Goal: Transaction & Acquisition: Purchase product/service

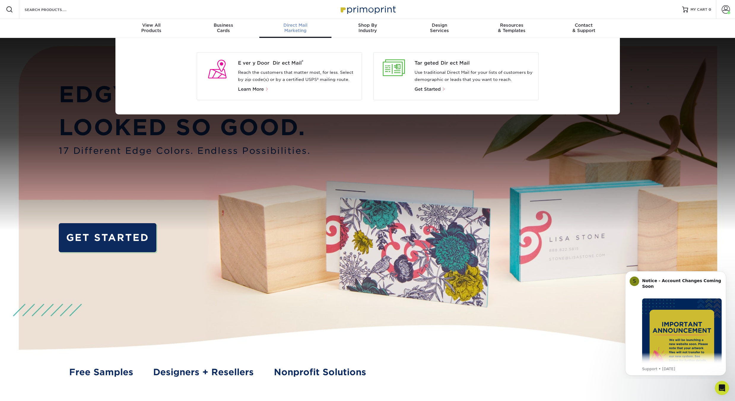
click at [303, 29] on div "Direct Mail Marketing" at bounding box center [295, 28] width 72 height 11
click at [429, 89] on span "Get Started" at bounding box center [427, 89] width 26 height 5
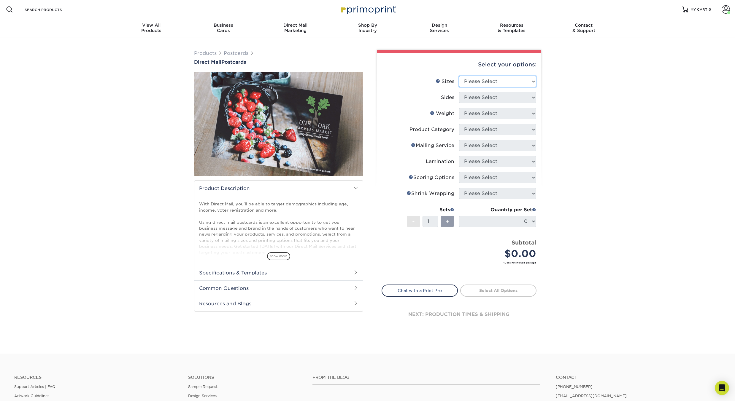
click at [523, 80] on select "Please Select 1.5" x 7" 2" x 4" 2" x 6" 2" x 7" 2" x 8" 2.12" x 5.5" 2.12" x 5.…" at bounding box center [497, 81] width 77 height 11
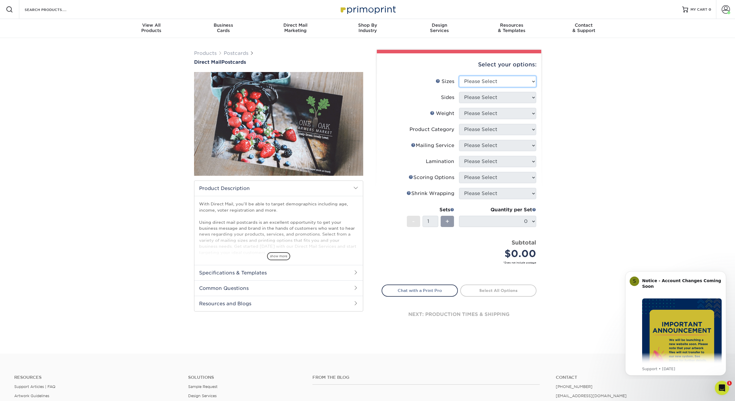
select select "5.00x7.00"
click at [459, 76] on select "Please Select 1.5" x 7" 2" x 4" 2" x 6" 2" x 7" 2" x 8" 2.12" x 5.5" 2.12" x 5.…" at bounding box center [497, 81] width 77 height 11
click at [516, 96] on select "Please Select Print Both Sides Print Front Only" at bounding box center [497, 97] width 77 height 11
select select "13abbda7-1d64-4f25-8bb2-c179b224825d"
click at [459, 92] on select "Please Select Print Both Sides Print Front Only" at bounding box center [497, 97] width 77 height 11
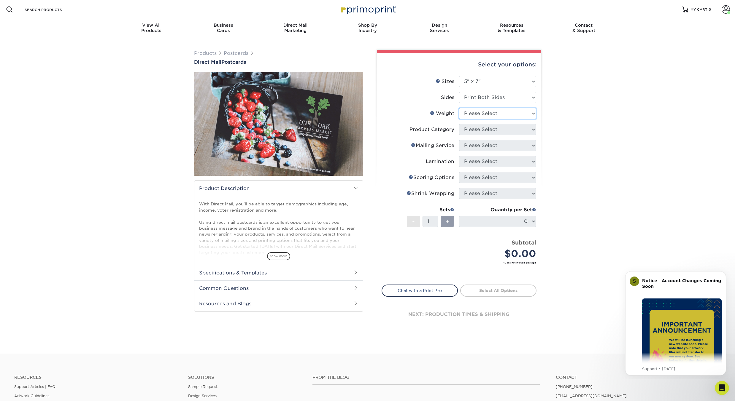
click at [518, 113] on select "Please Select 14PT 14PT Uncoated 16PT 100LB" at bounding box center [497, 113] width 77 height 11
select select "14PT"
click at [459, 108] on select "Please Select 14PT 14PT Uncoated 16PT 100LB" at bounding box center [497, 113] width 77 height 11
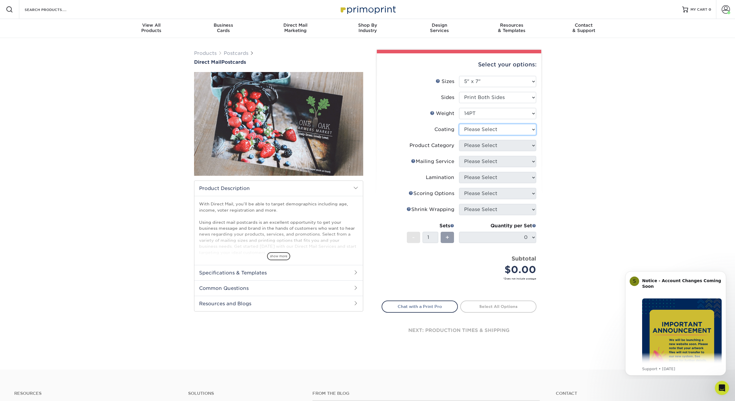
click at [519, 131] on select at bounding box center [497, 129] width 77 height 11
click at [459, 124] on select at bounding box center [497, 129] width 77 height 11
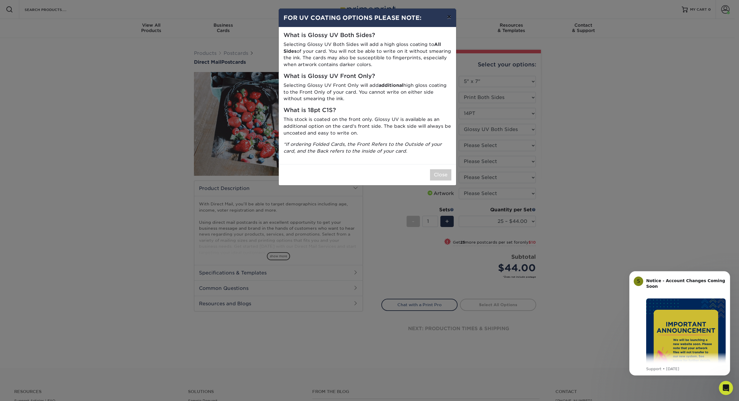
click at [448, 18] on button "×" at bounding box center [449, 17] width 14 height 17
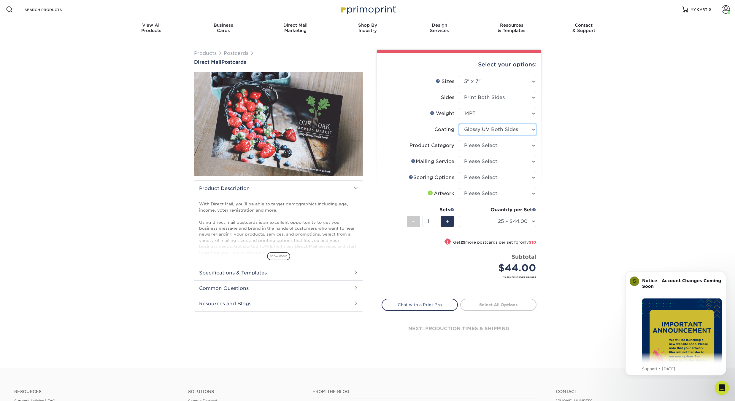
click at [532, 129] on select at bounding box center [497, 129] width 77 height 11
click at [459, 124] on select at bounding box center [497, 129] width 77 height 11
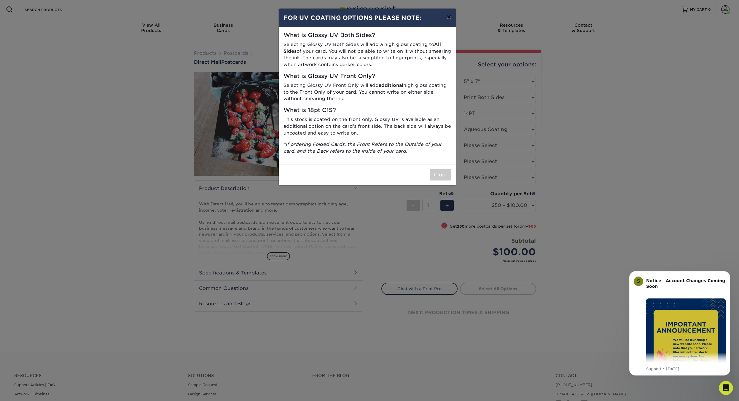
click at [449, 16] on button "×" at bounding box center [449, 17] width 14 height 17
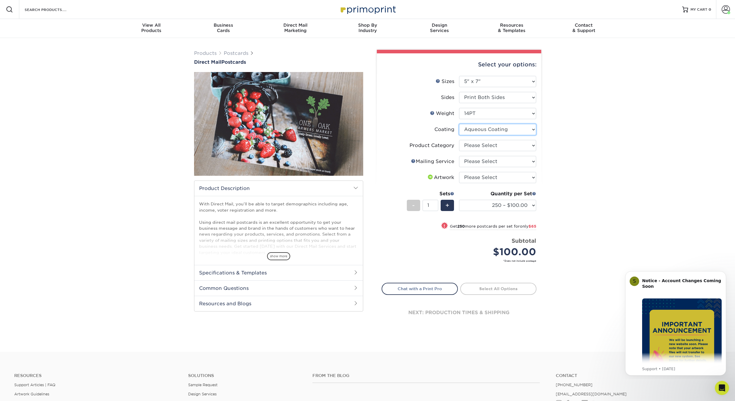
click at [530, 129] on select at bounding box center [497, 129] width 77 height 11
select select "121bb7b5-3b4d-429f-bd8d-bbf80e953313"
click at [459, 124] on select at bounding box center [497, 129] width 77 height 11
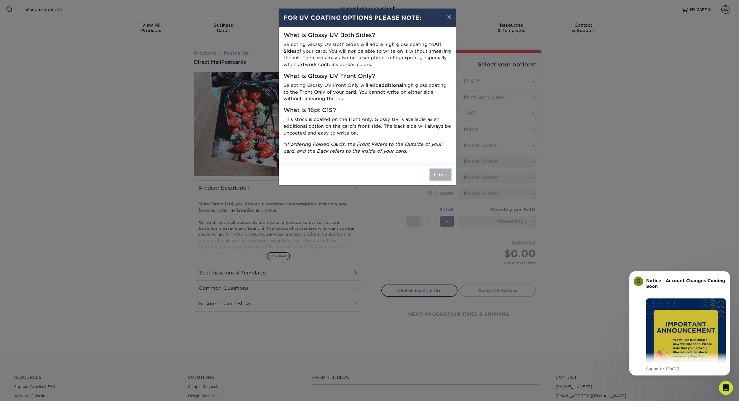
click at [444, 171] on button "Close" at bounding box center [440, 174] width 21 height 11
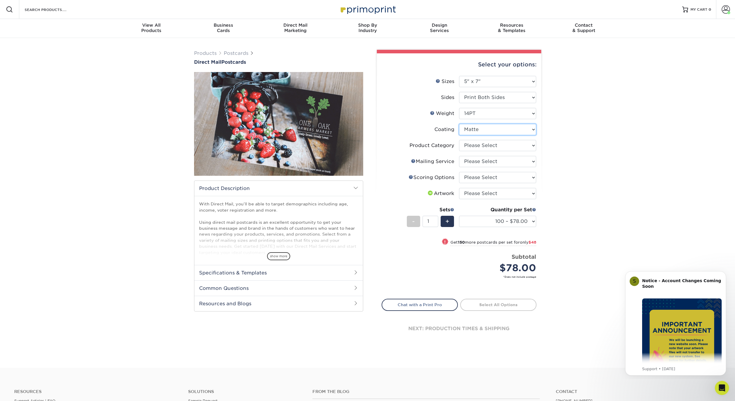
click at [531, 131] on select at bounding box center [497, 129] width 77 height 11
click at [529, 145] on select "Please Select Postcards" at bounding box center [497, 145] width 77 height 11
select select "9b7272e0-d6c8-4c3c-8e97-d3a1bcdab858"
click at [459, 140] on select "Please Select Postcards" at bounding box center [497, 145] width 77 height 11
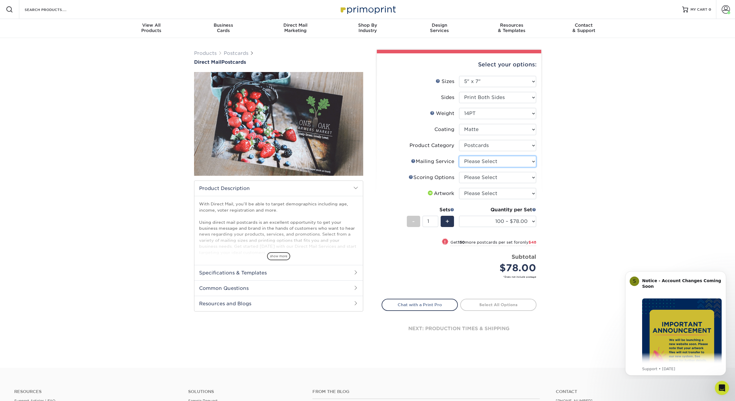
click at [528, 162] on select "Please Select No Direct Mailing Service No, I will mail/stamp/imprint Direct Ma…" at bounding box center [497, 161] width 77 height 11
click at [566, 158] on div "Products Postcards Direct Mail Postcards $" at bounding box center [367, 203] width 735 height 330
click at [521, 179] on select "Please Select No Scoring One Score" at bounding box center [497, 177] width 77 height 11
select select "16ebe401-5398-422d-8cb0-f3adbb82deb5"
click at [459, 172] on select "Please Select No Scoring One Score" at bounding box center [497, 177] width 77 height 11
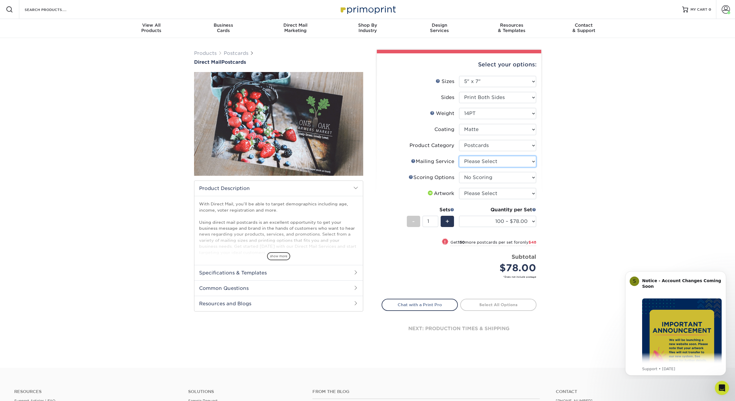
click at [519, 157] on select "Please Select No Direct Mailing Service No, I will mail/stamp/imprint Direct Ma…" at bounding box center [497, 161] width 77 height 11
select select "3e5e9bdd-d78a-4c28-a41d-fe1407925ca6"
click at [459, 156] on select "Please Select No Direct Mailing Service No, I will mail/stamp/imprint Direct Ma…" at bounding box center [497, 161] width 77 height 11
click at [516, 194] on select "Please Select I will upload files I need a design - $150" at bounding box center [497, 193] width 77 height 11
select select "upload"
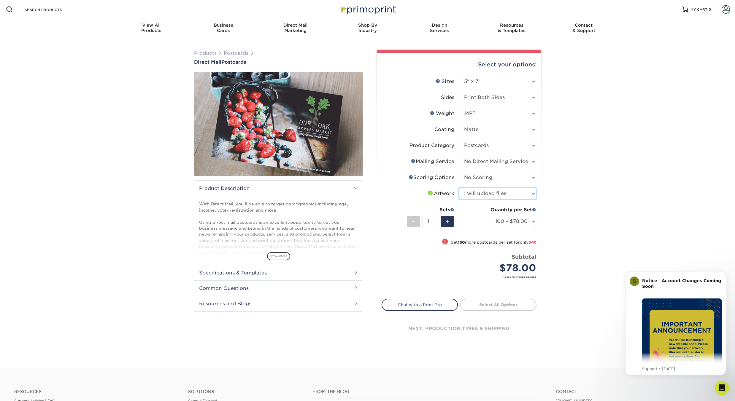
click at [459, 188] on select "Please Select I will upload files I need a design - $150" at bounding box center [497, 193] width 77 height 11
click at [519, 219] on select "100 – $78.00 250 – $126.00 500 – $162.00 1000 – $182.00 2500 – $293.00 5000 – $…" at bounding box center [497, 221] width 77 height 11
select select "1000 – $182.00"
click at [459, 216] on select "100 – $78.00 250 – $126.00 500 – $162.00 1000 – $182.00 2500 – $293.00 5000 – $…" at bounding box center [497, 221] width 77 height 11
click at [533, 223] on select "100 – $78.00 250 – $126.00 500 – $162.00 1000 – $182.00 2500 – $293.00 5000 – $…" at bounding box center [497, 221] width 77 height 11
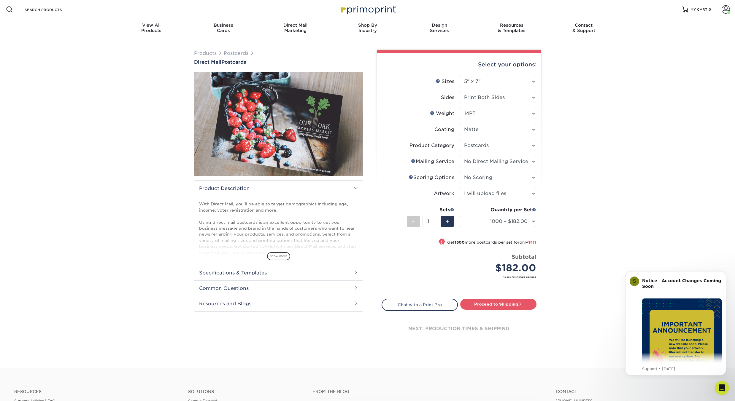
click at [542, 201] on div "Select your options: Sizes Help Sizes Please Select 1.5" x 7" 2" x 4" - 1" at bounding box center [457, 201] width 178 height 302
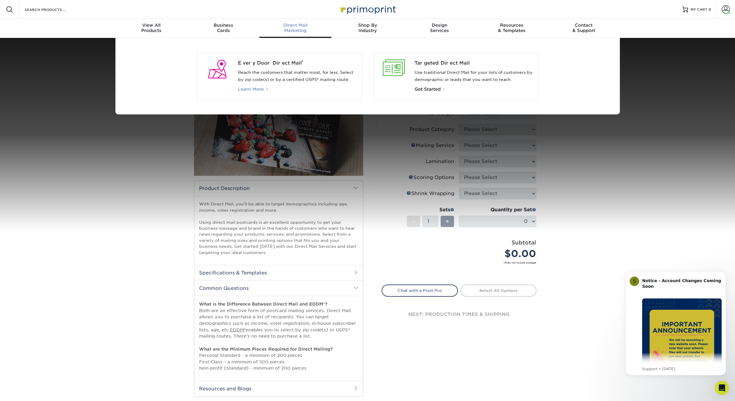
click at [252, 88] on span "Learn More" at bounding box center [251, 89] width 26 height 5
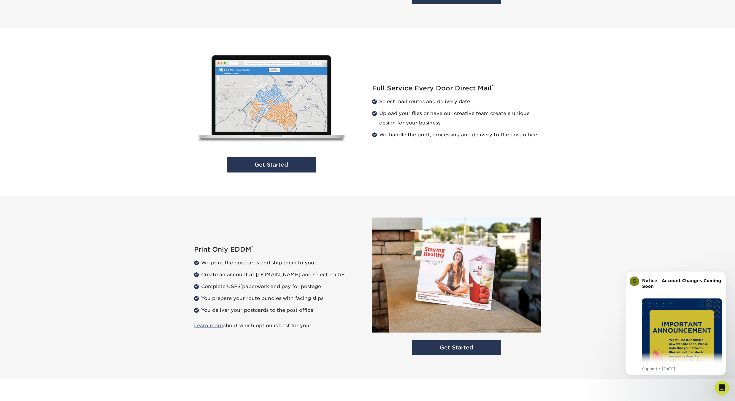
scroll to position [534, 0]
